Goal: Transaction & Acquisition: Download file/media

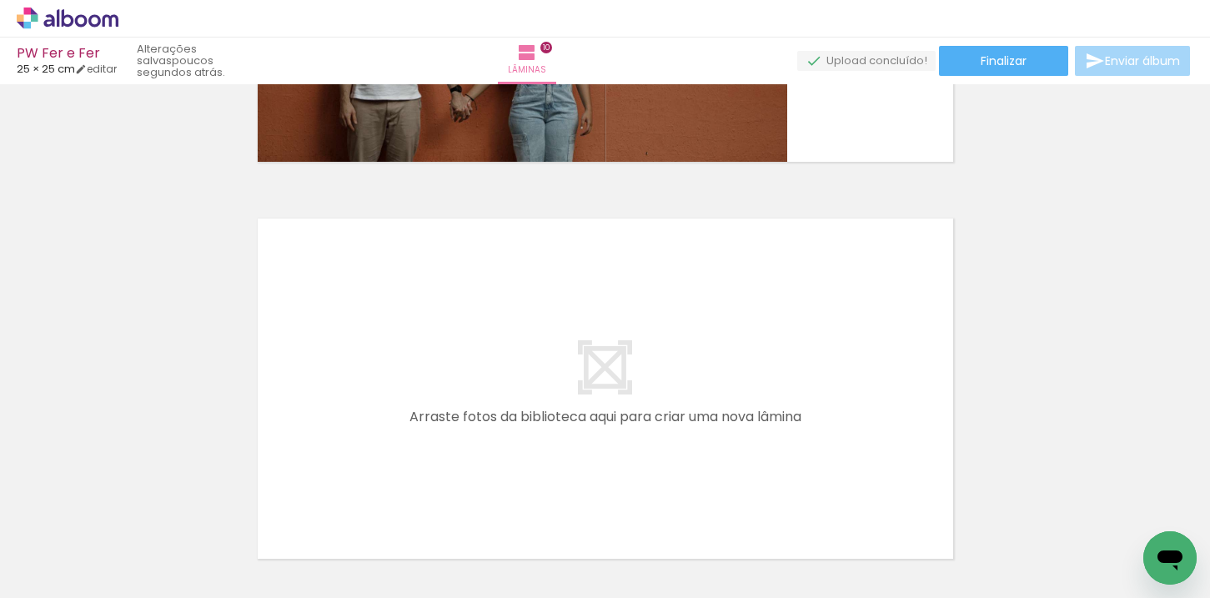
scroll to position [3526, 0]
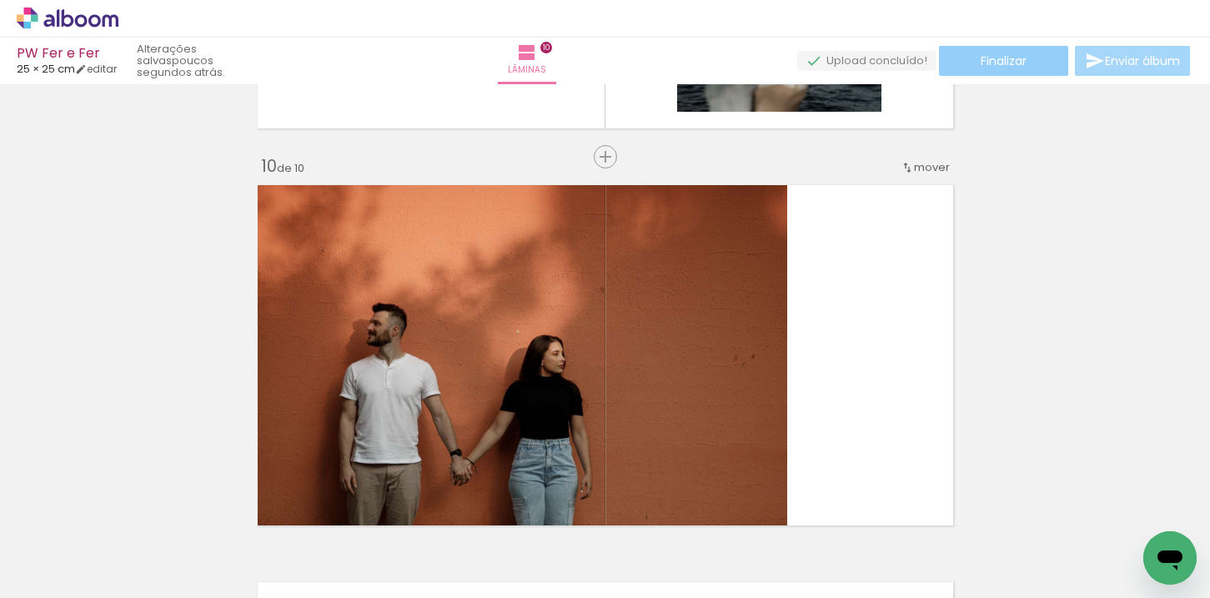
click at [1003, 60] on span "Finalizar" at bounding box center [1003, 61] width 46 height 12
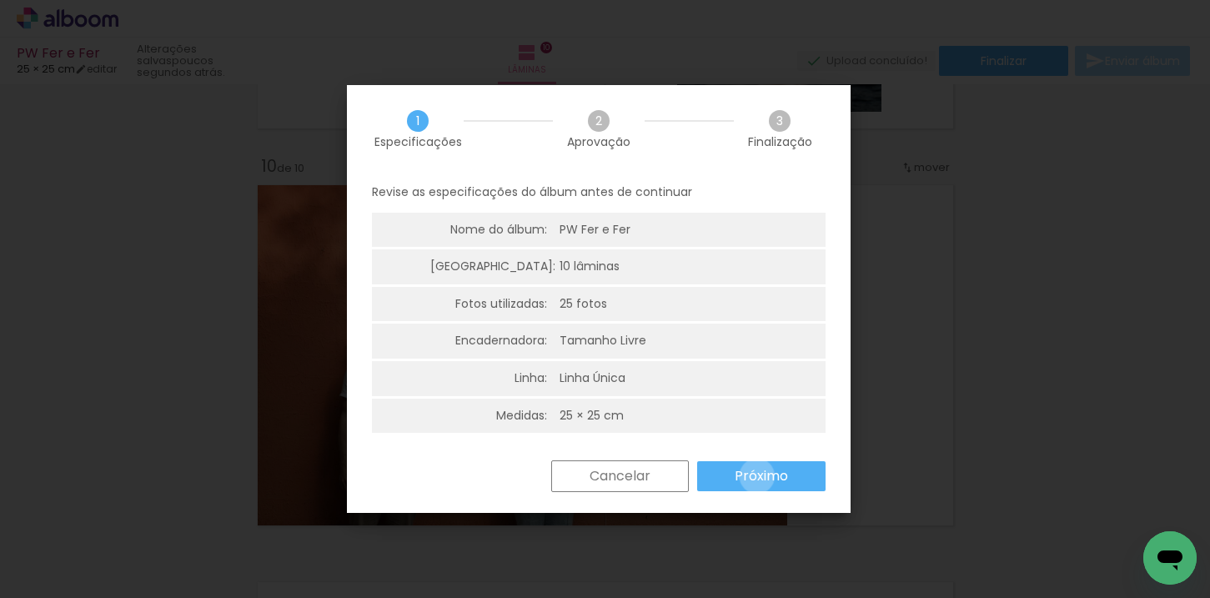
click at [0, 0] on slot "Próximo" at bounding box center [0, 0] width 0 height 0
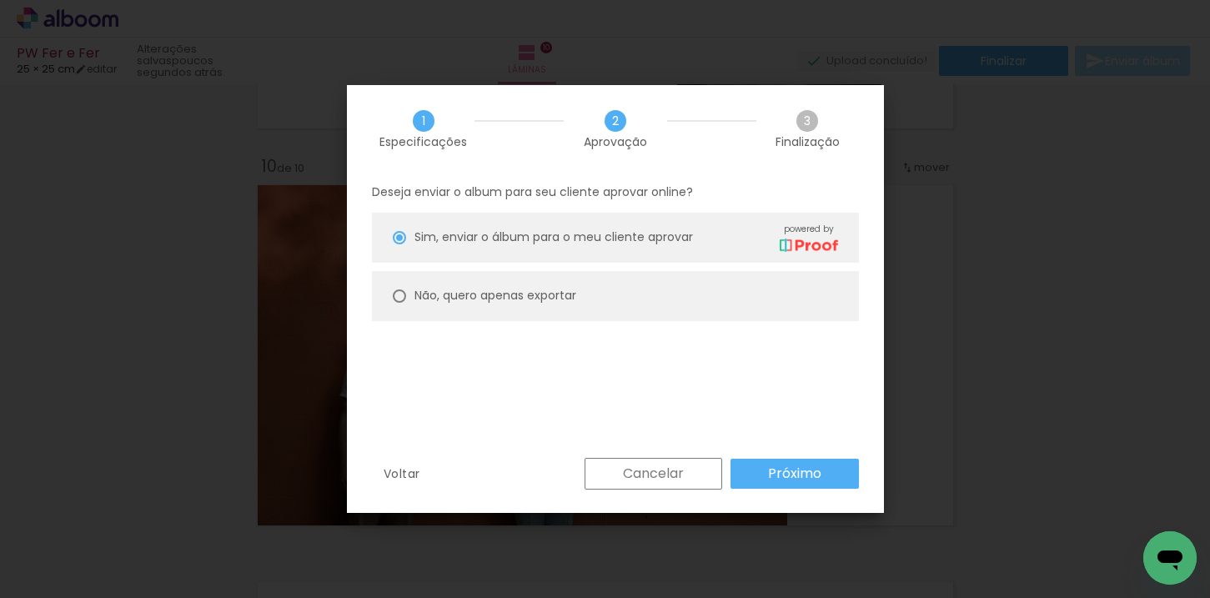
click at [0, 0] on slot "Não, quero apenas exportar" at bounding box center [0, 0] width 0 height 0
type paper-radio-button "on"
click at [0, 0] on slot "Cancelar" at bounding box center [0, 0] width 0 height 0
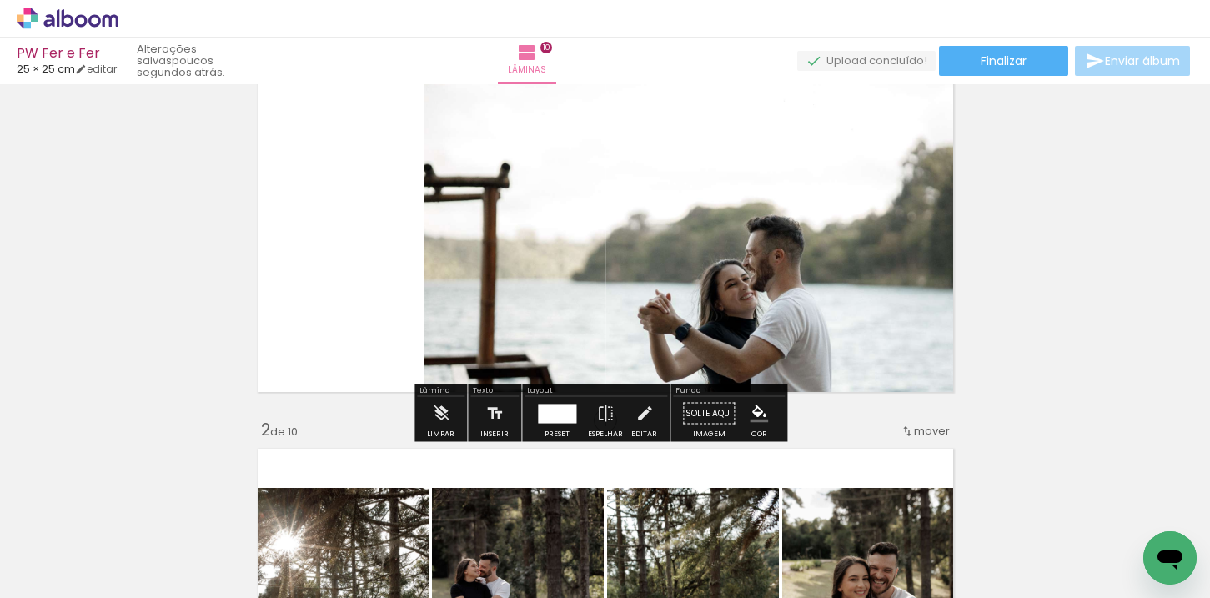
scroll to position [0, 0]
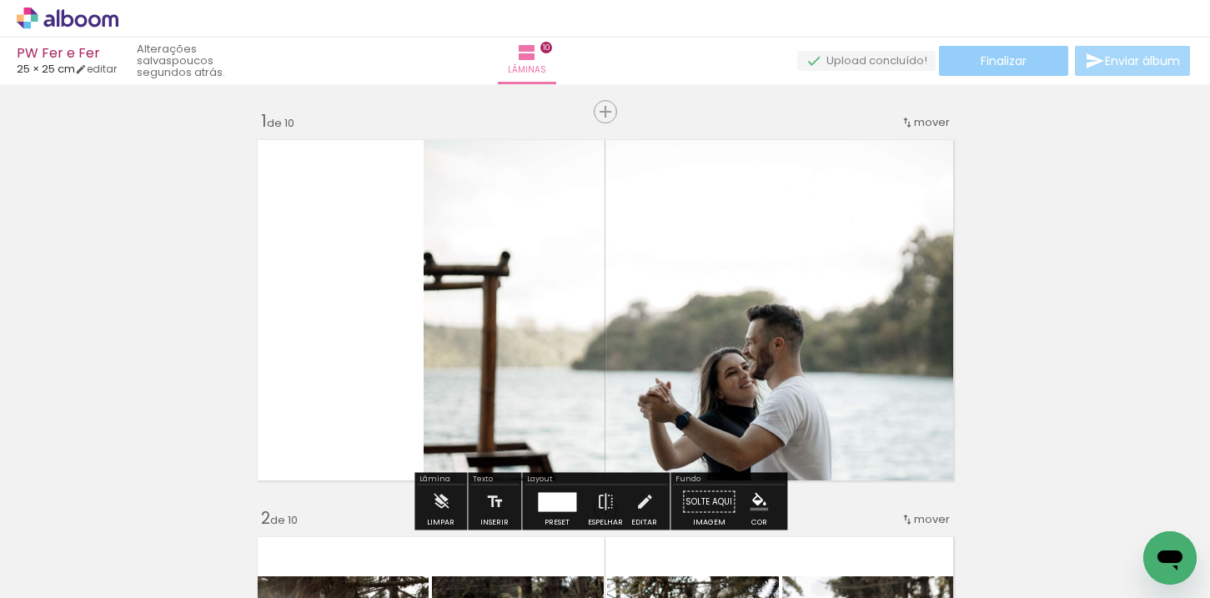
click at [1015, 67] on span "Finalizar" at bounding box center [1003, 61] width 46 height 12
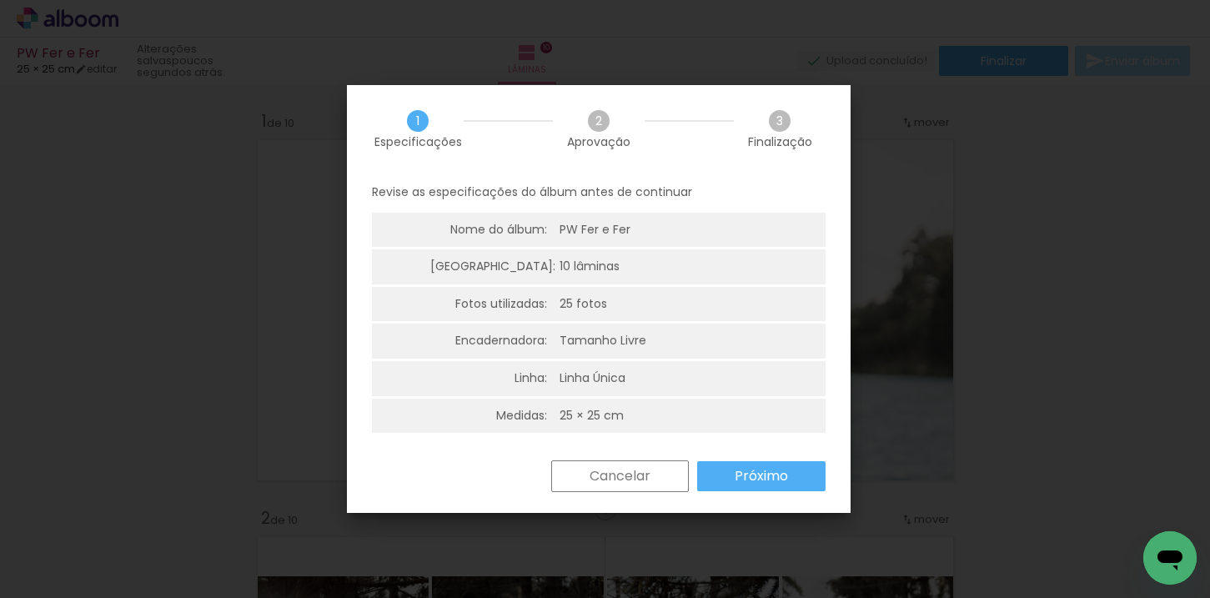
click at [0, 0] on slot "Próximo" at bounding box center [0, 0] width 0 height 0
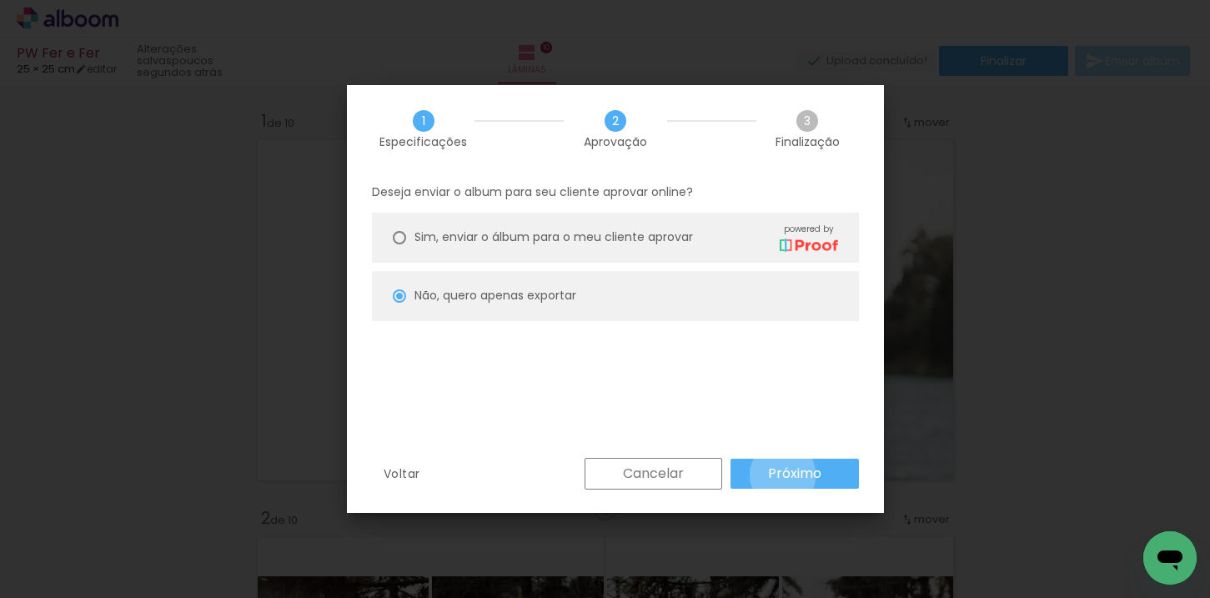
click at [0, 0] on slot "Próximo" at bounding box center [0, 0] width 0 height 0
type input "Alta, 300 DPI"
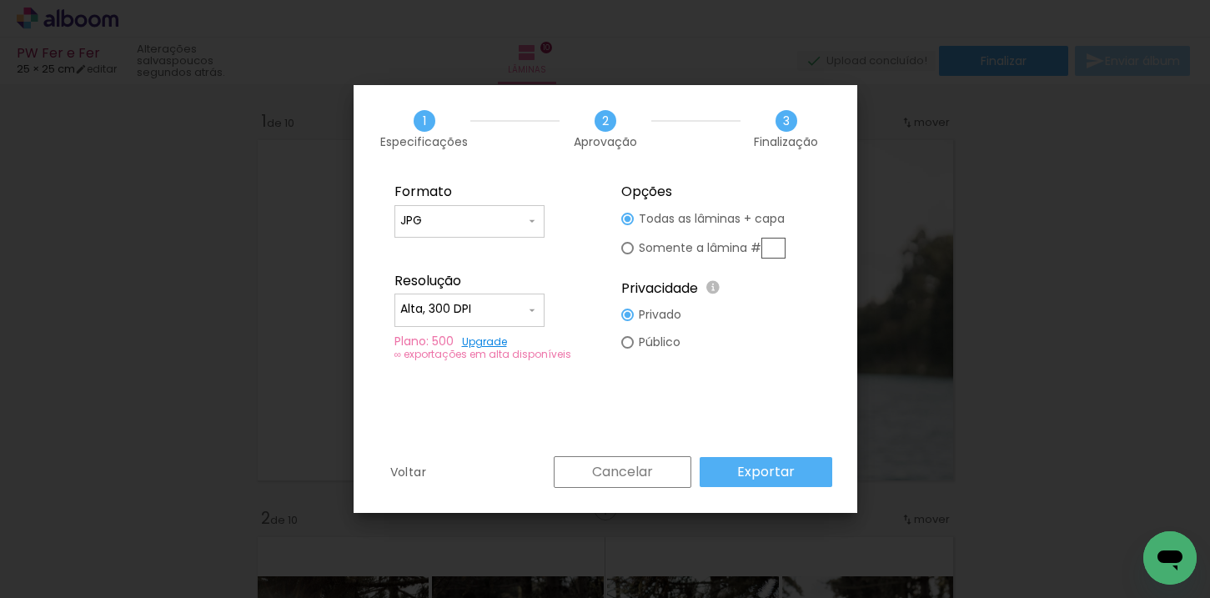
click at [795, 472] on paper-button "Exportar" at bounding box center [765, 472] width 133 height 30
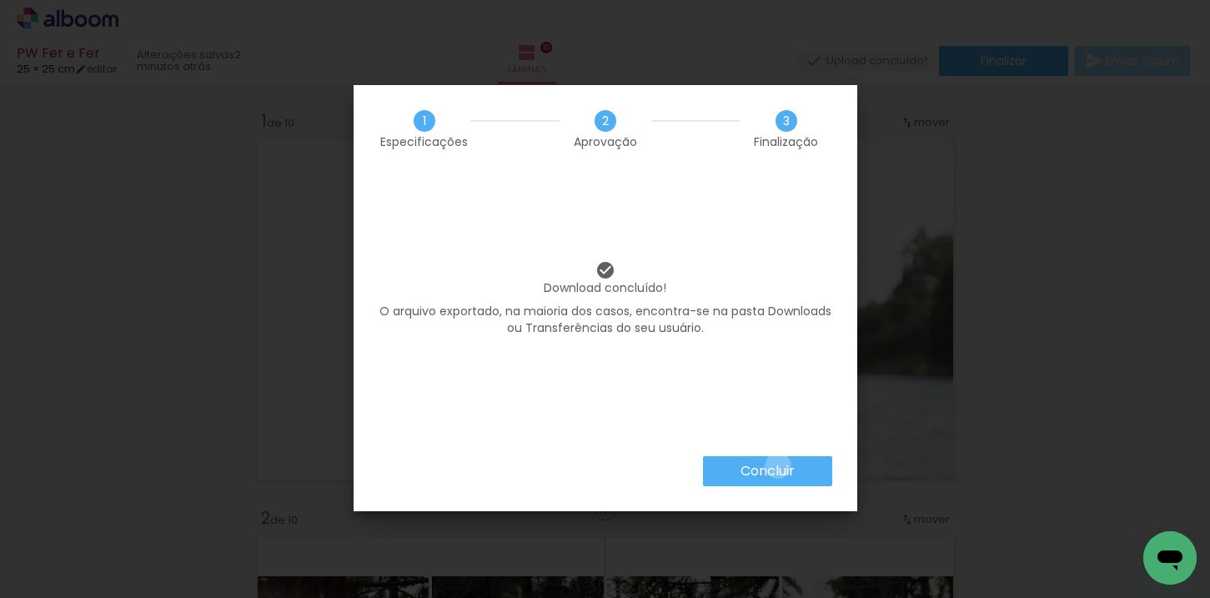
click at [0, 0] on slot "Concluir" at bounding box center [0, 0] width 0 height 0
